Goal: Check status: Check status

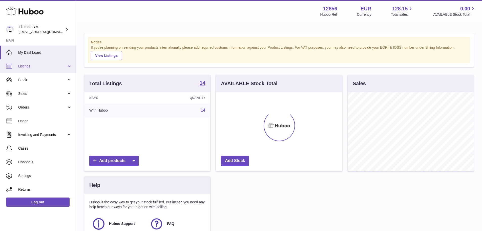
scroll to position [79, 126]
click at [38, 68] on span "Listings" at bounding box center [42, 66] width 48 height 5
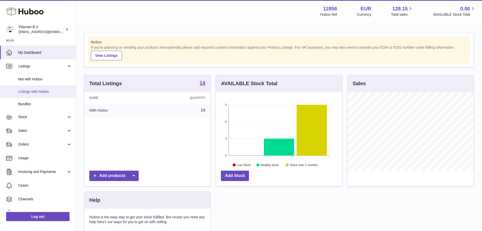
click at [36, 94] on link "Listings with Huboo" at bounding box center [38, 91] width 76 height 12
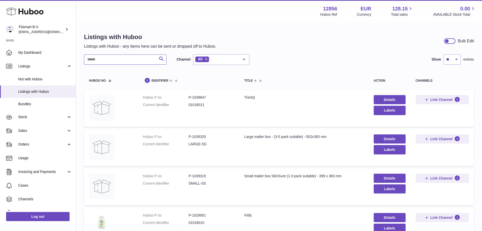
click at [121, 59] on input "text" at bounding box center [125, 59] width 83 height 10
type input "********"
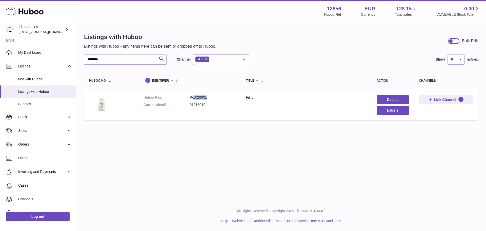
drag, startPoint x: 206, startPoint y: 96, endPoint x: 194, endPoint y: 98, distance: 12.6
click at [194, 98] on dd "P-1029901" at bounding box center [213, 97] width 46 height 5
copy dd "1029901"
click at [48, 31] on span "[EMAIL_ADDRESS][DOMAIN_NAME]" at bounding box center [47, 32] width 56 height 4
